Goal: Information Seeking & Learning: Learn about a topic

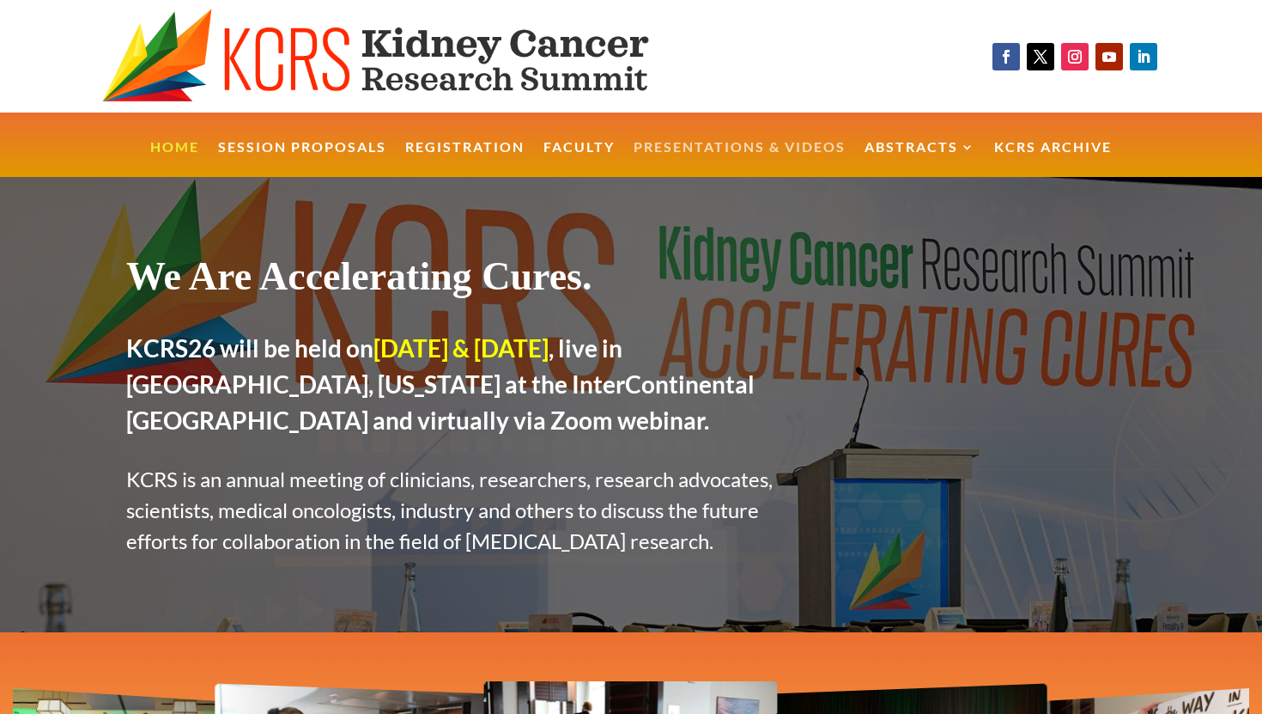
click at [766, 152] on link "Presentations & Videos" at bounding box center [740, 159] width 212 height 37
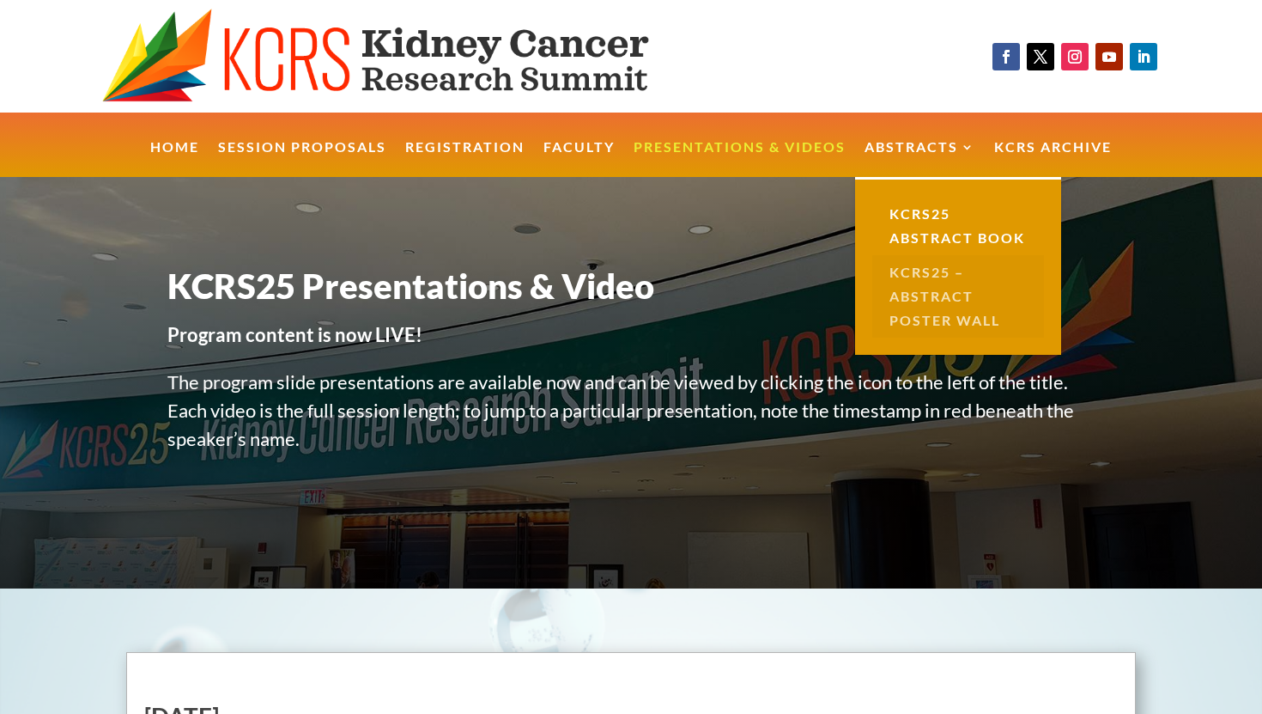
click at [943, 287] on link "KCRS25 – Abstract Poster Wall" at bounding box center [958, 296] width 172 height 82
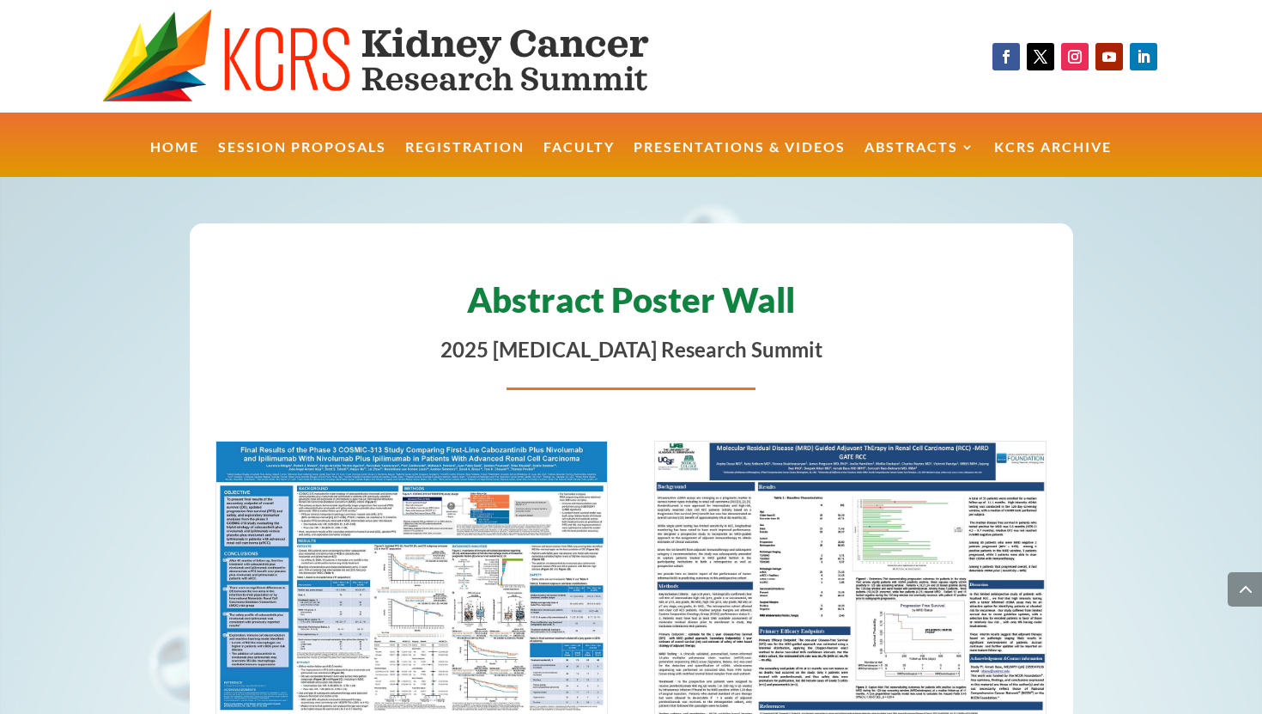
scroll to position [9396, 0]
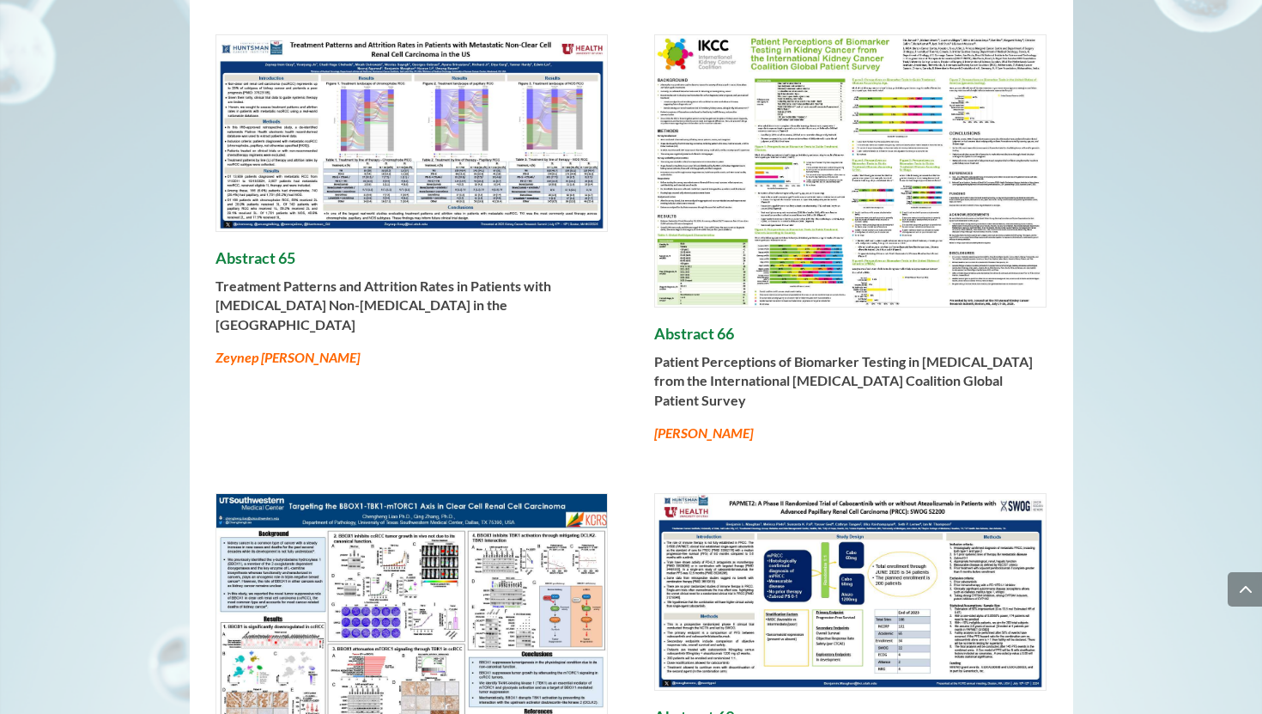
click at [337, 119] on img at bounding box center [412, 133] width 392 height 196
